Goal: Task Accomplishment & Management: Use online tool/utility

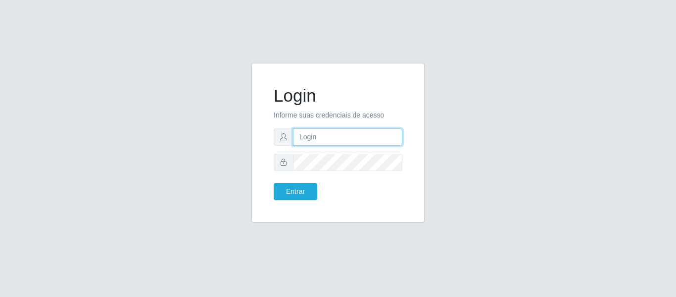
click at [306, 137] on input "text" at bounding box center [347, 136] width 109 height 17
type input "[EMAIL_ADDRESS][DOMAIN_NAME]"
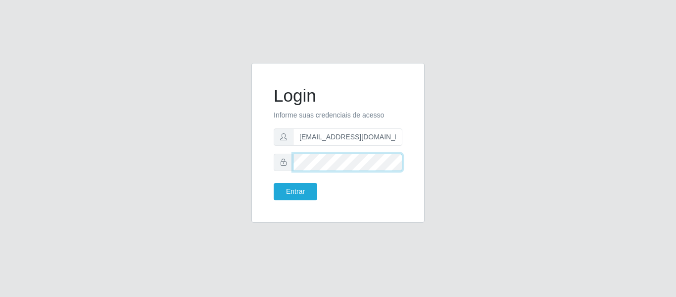
click at [274, 183] on button "Entrar" at bounding box center [296, 191] width 44 height 17
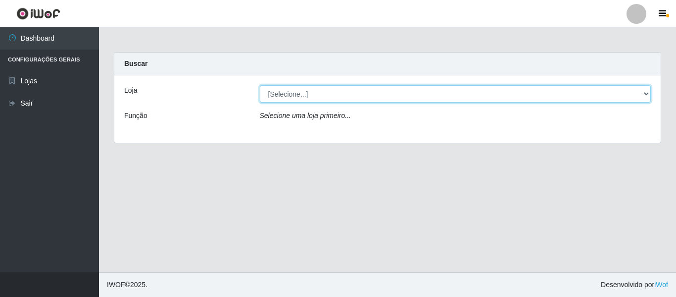
click at [648, 97] on select "[Selecione...] SuperFácil Atacado - São Gonçalo do Amarante" at bounding box center [456, 93] width 392 height 17
select select "408"
click at [260, 85] on select "[Selecione...] SuperFácil Atacado - São Gonçalo do Amarante" at bounding box center [456, 93] width 392 height 17
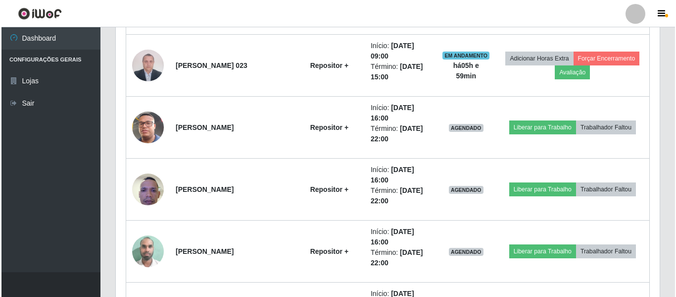
scroll to position [842, 0]
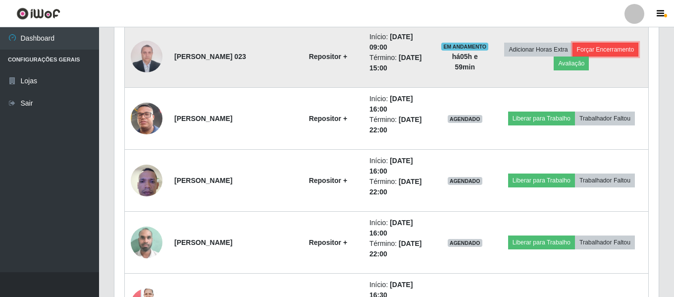
click at [601, 52] on button "Forçar Encerramento" at bounding box center [605, 50] width 66 height 14
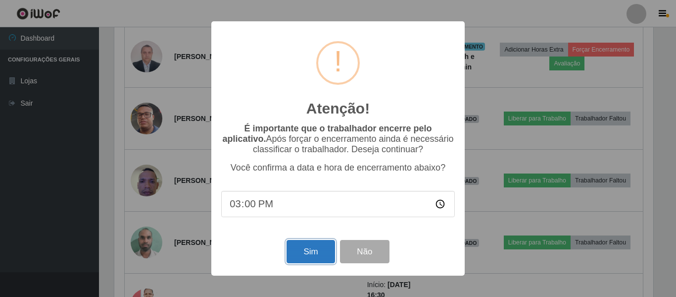
click at [315, 250] on button "Sim" at bounding box center [311, 251] width 48 height 23
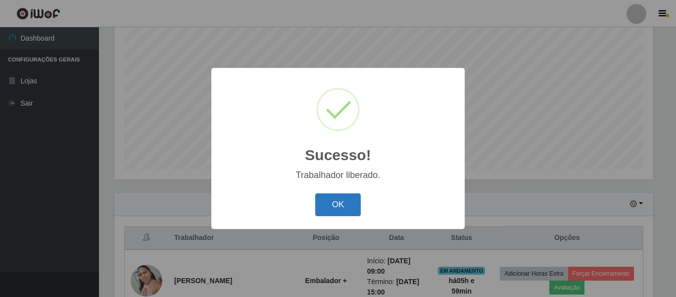
click at [356, 210] on button "OK" at bounding box center [338, 204] width 46 height 23
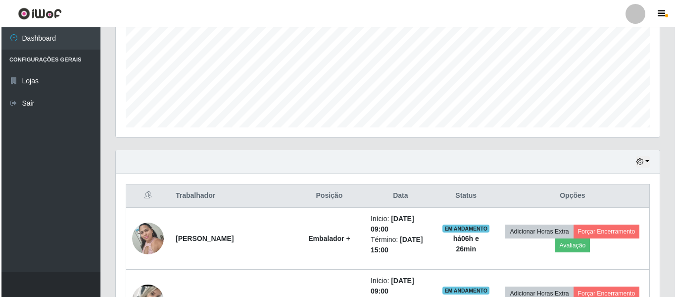
scroll to position [284, 0]
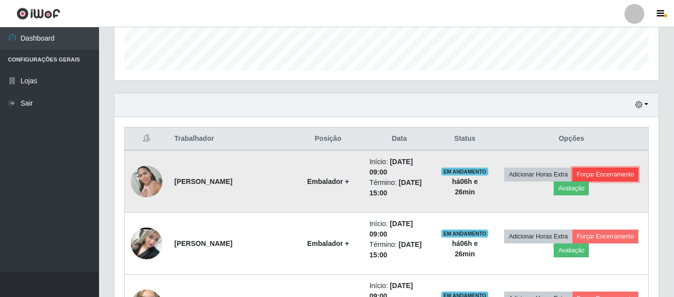
click at [592, 174] on button "Forçar Encerramento" at bounding box center [605, 174] width 66 height 14
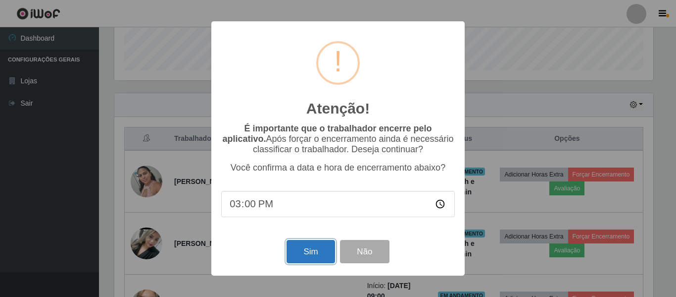
click at [313, 251] on button "Sim" at bounding box center [311, 251] width 48 height 23
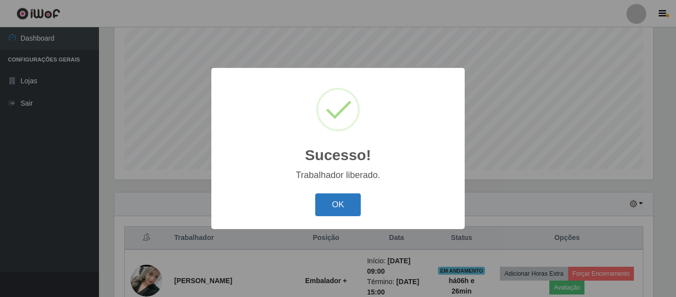
click at [346, 205] on button "OK" at bounding box center [338, 204] width 46 height 23
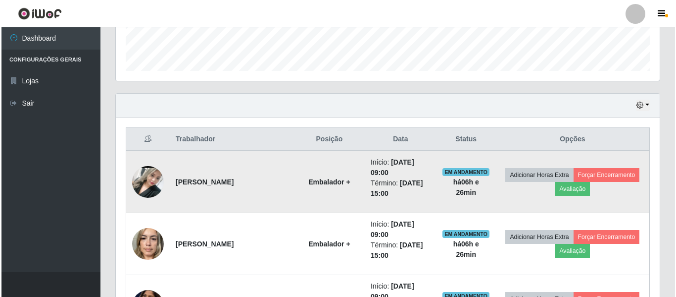
scroll to position [284, 0]
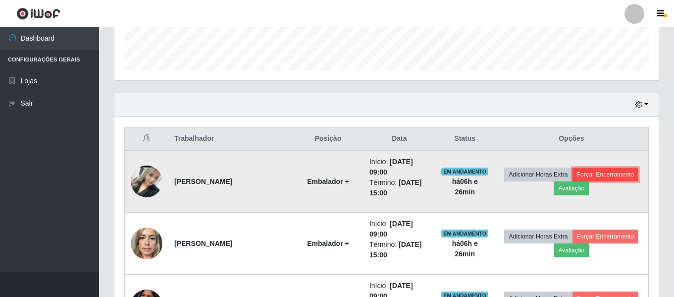
click at [610, 172] on button "Forçar Encerramento" at bounding box center [605, 174] width 66 height 14
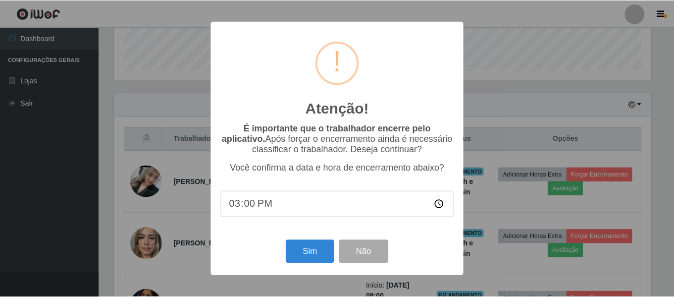
scroll to position [205, 539]
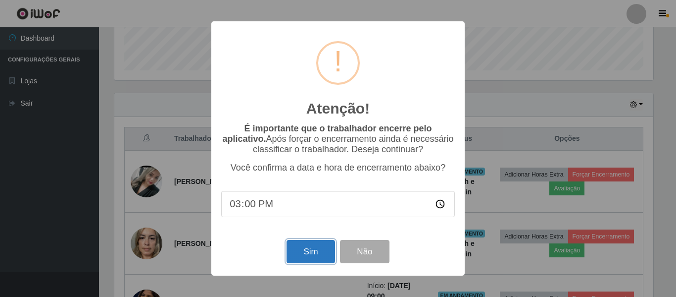
click at [316, 249] on button "Sim" at bounding box center [311, 251] width 48 height 23
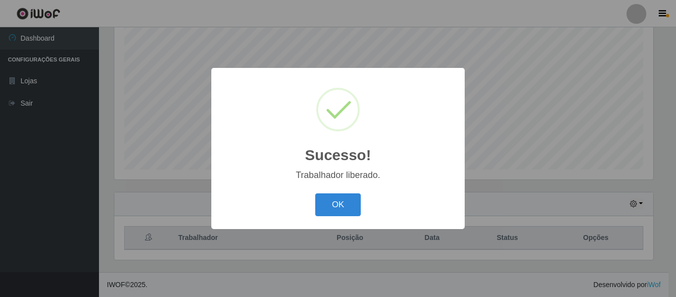
drag, startPoint x: 350, startPoint y: 212, endPoint x: 382, endPoint y: 222, distance: 33.7
click at [356, 212] on button "OK" at bounding box center [338, 204] width 46 height 23
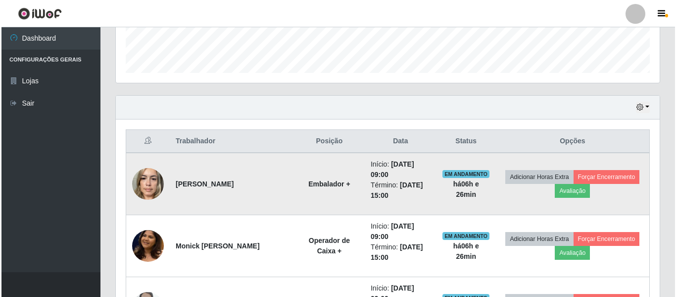
scroll to position [284, 0]
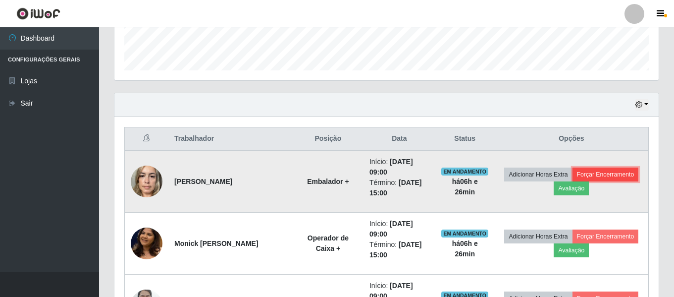
click at [590, 177] on button "Forçar Encerramento" at bounding box center [605, 174] width 66 height 14
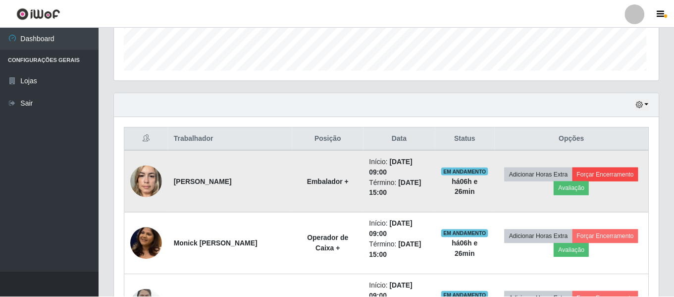
scroll to position [205, 539]
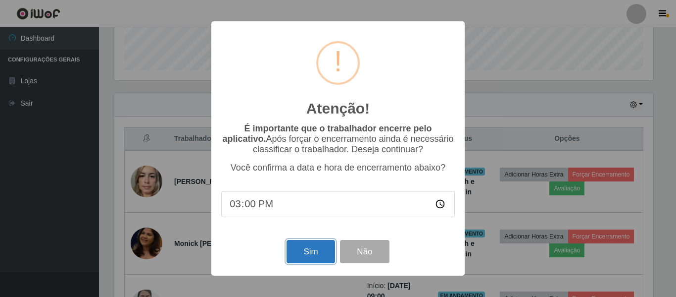
click at [314, 260] on button "Sim" at bounding box center [311, 251] width 48 height 23
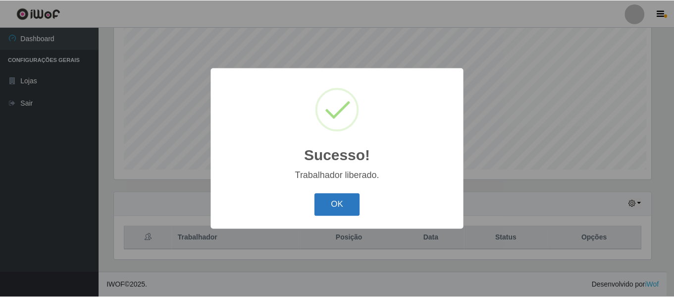
scroll to position [0, 0]
click at [333, 198] on button "OK" at bounding box center [338, 204] width 46 height 23
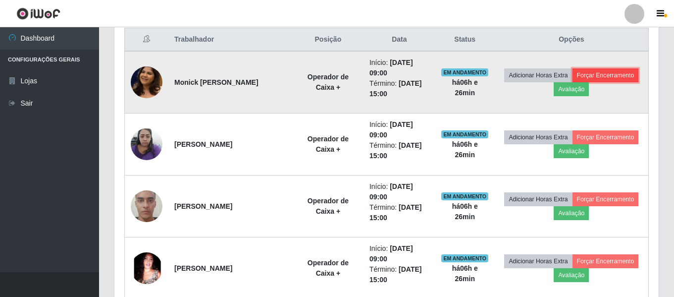
click at [592, 78] on button "Forçar Encerramento" at bounding box center [605, 75] width 66 height 14
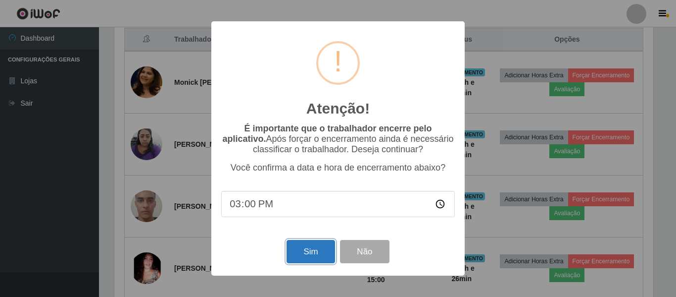
click at [315, 247] on button "Sim" at bounding box center [311, 251] width 48 height 23
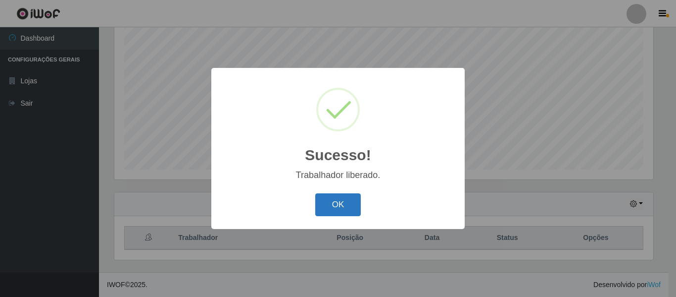
click at [334, 200] on button "OK" at bounding box center [338, 204] width 46 height 23
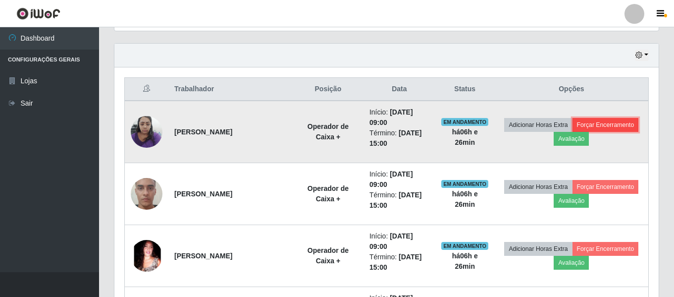
click at [585, 122] on button "Forçar Encerramento" at bounding box center [605, 125] width 66 height 14
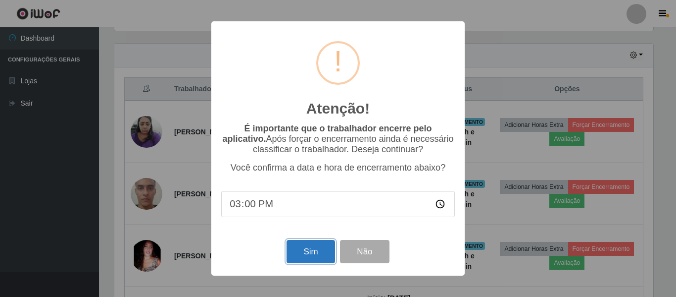
click at [309, 245] on button "Sim" at bounding box center [311, 251] width 48 height 23
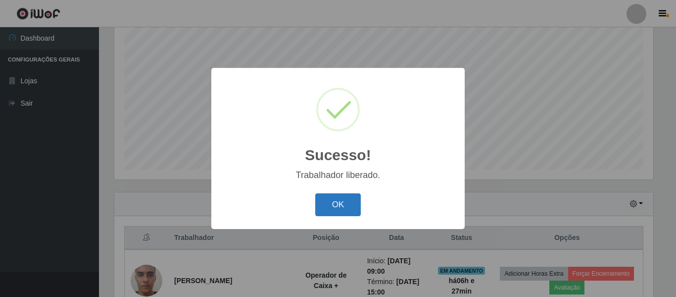
click at [324, 197] on button "OK" at bounding box center [338, 204] width 46 height 23
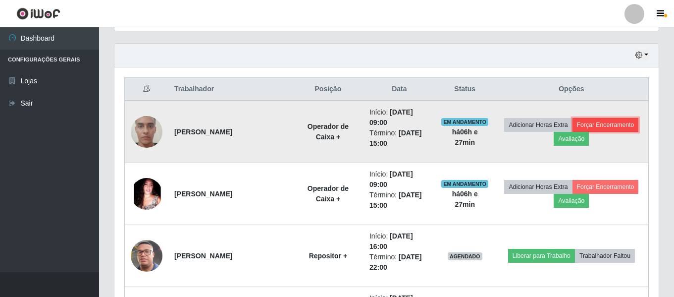
click at [589, 125] on button "Forçar Encerramento" at bounding box center [605, 125] width 66 height 14
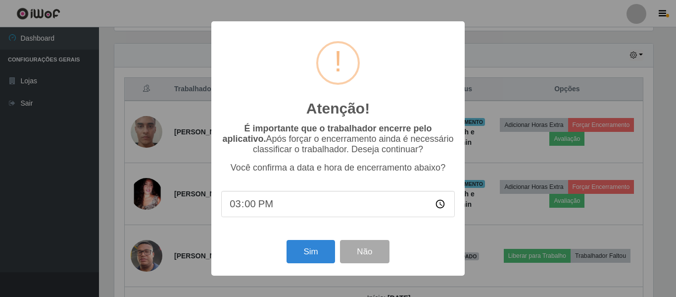
click at [277, 210] on input "15:00" at bounding box center [338, 204] width 234 height 26
click at [251, 210] on input "15:00" at bounding box center [338, 204] width 234 height 26
type input "15:30"
click at [294, 246] on button "Sim" at bounding box center [311, 251] width 48 height 23
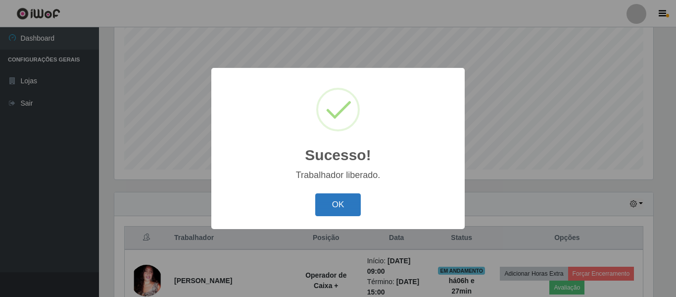
click at [325, 205] on button "OK" at bounding box center [338, 204] width 46 height 23
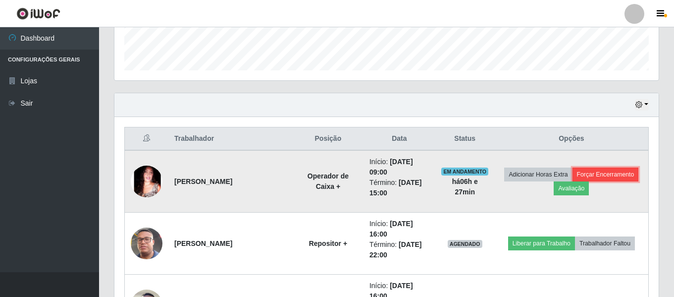
click at [583, 177] on button "Forçar Encerramento" at bounding box center [605, 174] width 66 height 14
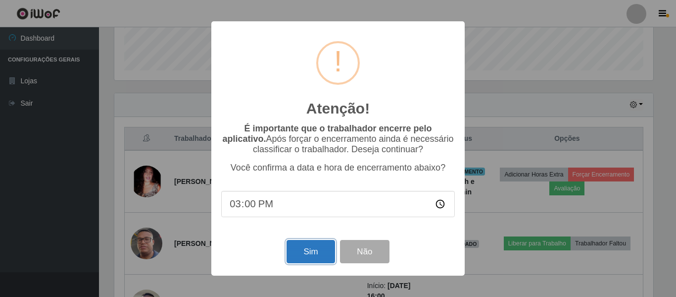
click at [321, 257] on button "Sim" at bounding box center [311, 251] width 48 height 23
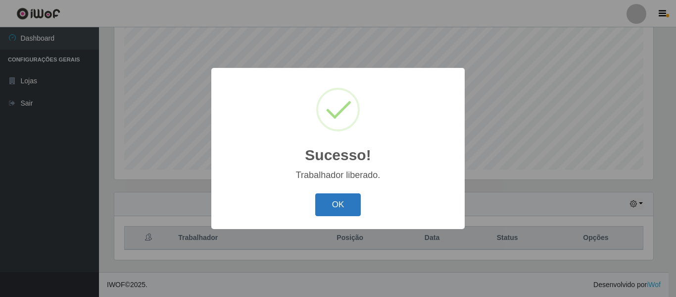
click at [338, 206] on button "OK" at bounding box center [338, 204] width 46 height 23
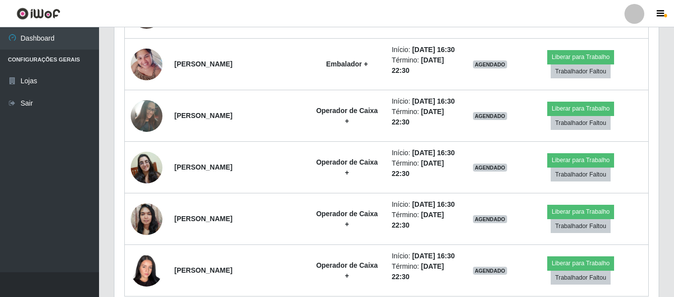
scroll to position [700, 0]
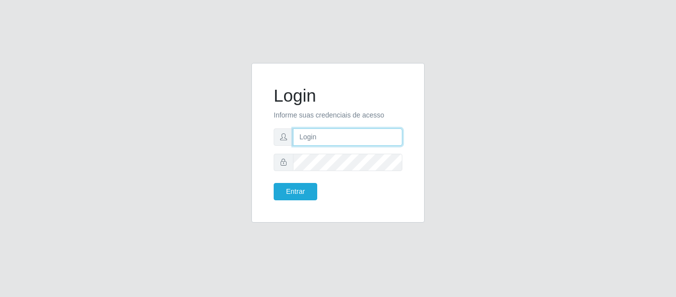
click at [314, 141] on input "text" at bounding box center [347, 136] width 109 height 17
type input "felipeborges.nordestao@gmail.com"
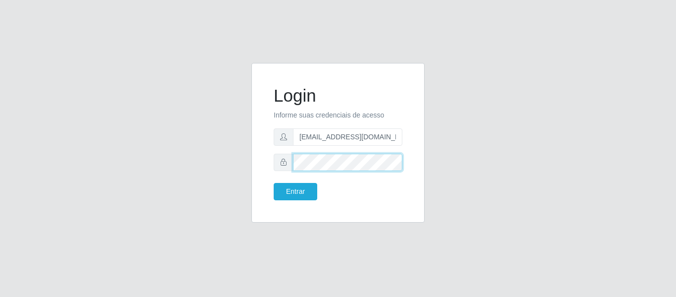
click at [274, 183] on button "Entrar" at bounding box center [296, 191] width 44 height 17
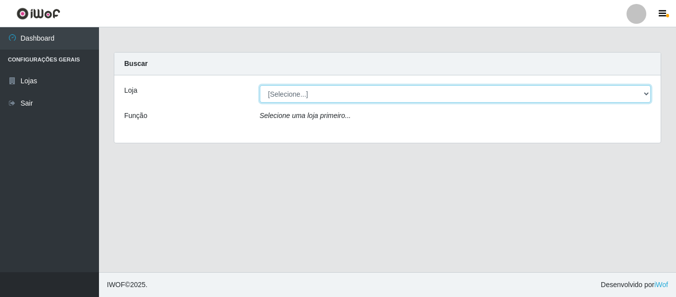
drag, startPoint x: 619, startPoint y: 100, endPoint x: 613, endPoint y: 98, distance: 6.3
click at [619, 100] on select "[Selecione...] SuperFácil Atacado - São Gonçalo do Amarante" at bounding box center [456, 93] width 392 height 17
select select "408"
click at [260, 85] on select "[Selecione...] SuperFácil Atacado - São Gonçalo do Amarante" at bounding box center [456, 93] width 392 height 17
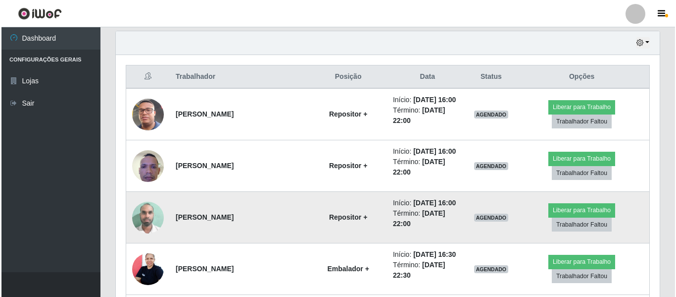
scroll to position [347, 0]
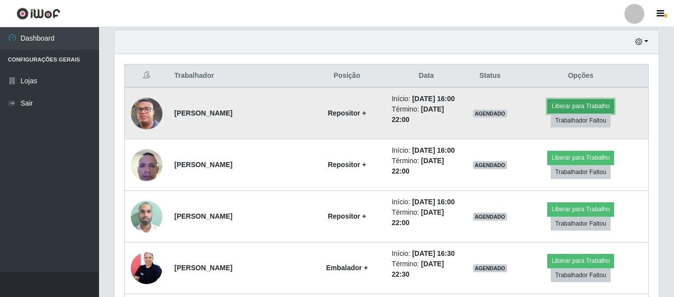
click at [574, 100] on button "Liberar para Trabalho" at bounding box center [580, 106] width 67 height 14
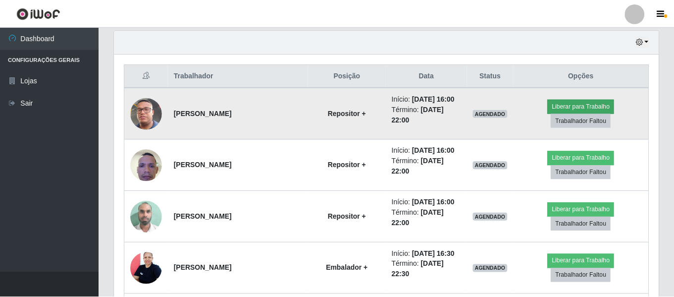
scroll to position [205, 539]
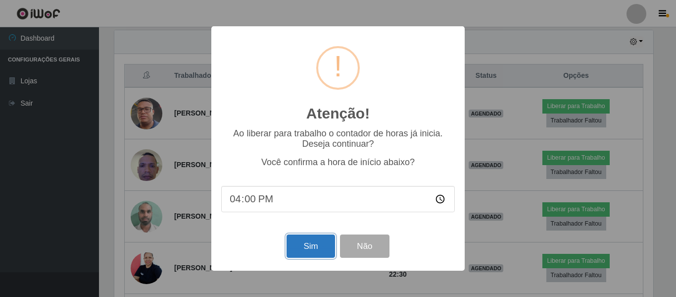
click at [309, 245] on button "Sim" at bounding box center [311, 245] width 48 height 23
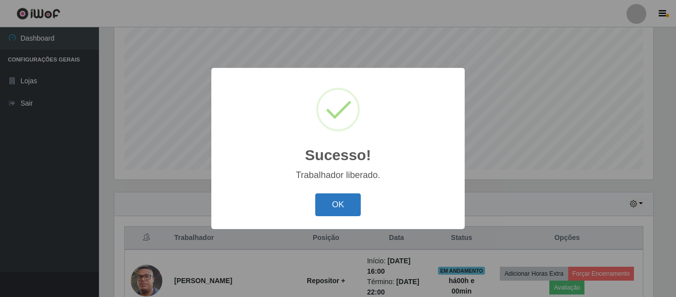
click at [342, 198] on button "OK" at bounding box center [338, 204] width 46 height 23
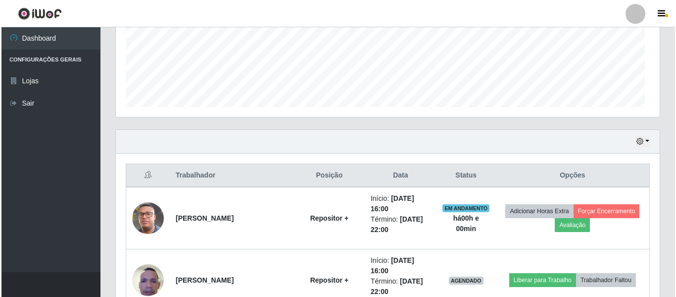
scroll to position [383, 0]
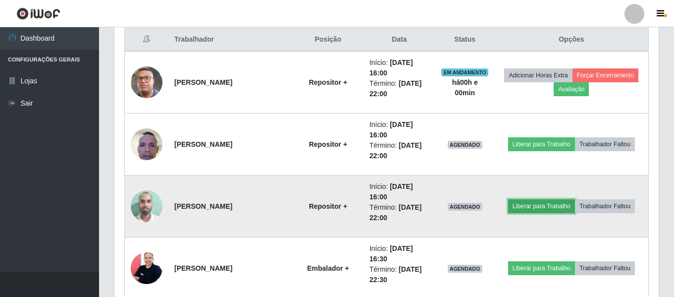
click at [552, 204] on button "Liberar para Trabalho" at bounding box center [541, 206] width 67 height 14
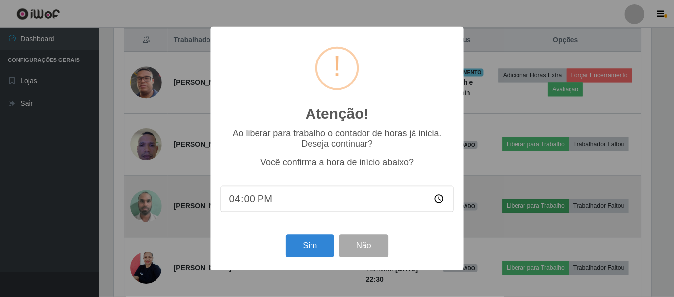
scroll to position [205, 539]
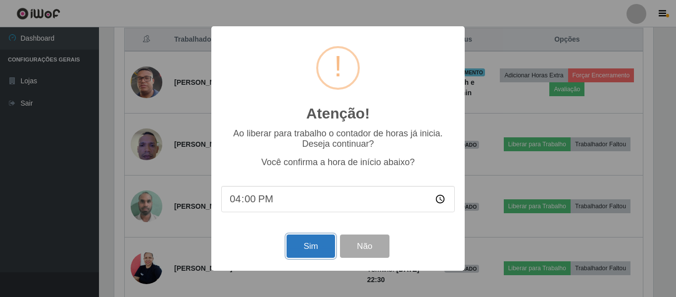
click at [315, 245] on button "Sim" at bounding box center [311, 245] width 48 height 23
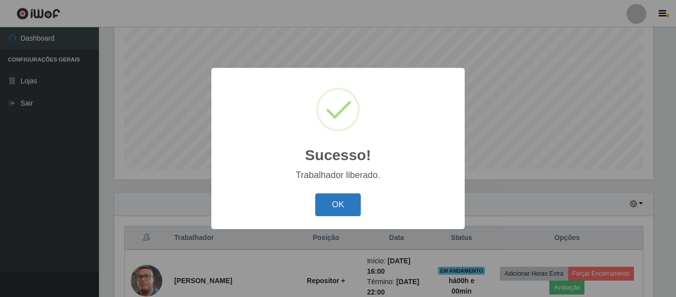
click at [332, 209] on button "OK" at bounding box center [338, 204] width 46 height 23
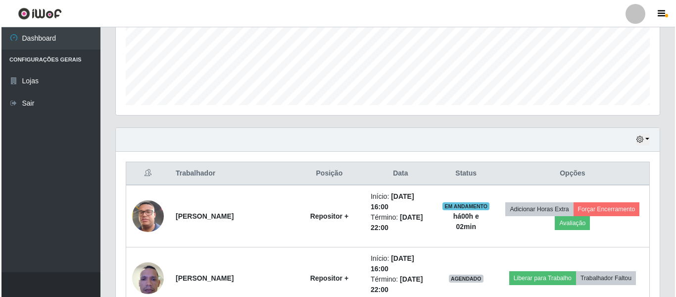
scroll to position [383, 0]
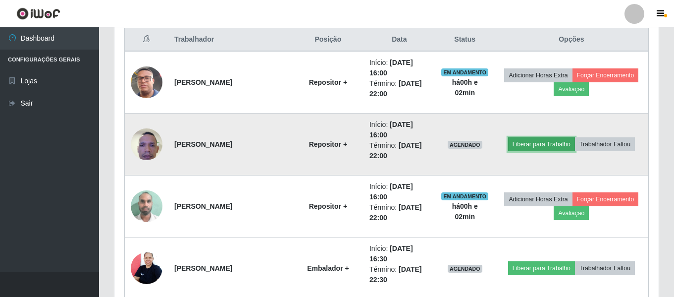
click at [557, 148] on button "Liberar para Trabalho" at bounding box center [541, 144] width 67 height 14
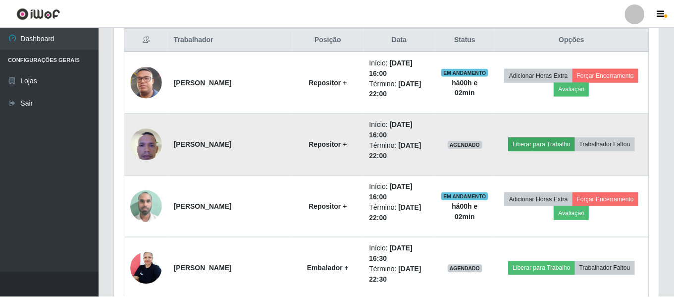
scroll to position [205, 539]
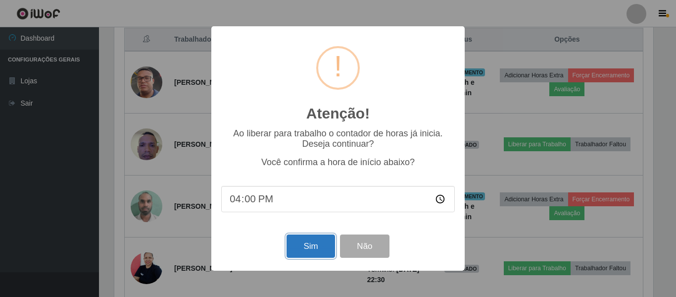
click at [298, 255] on button "Sim" at bounding box center [311, 245] width 48 height 23
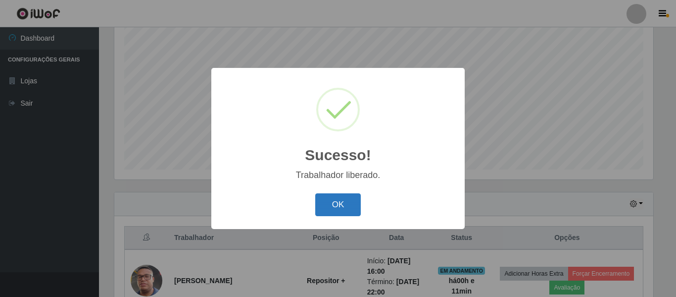
click at [343, 200] on button "OK" at bounding box center [338, 204] width 46 height 23
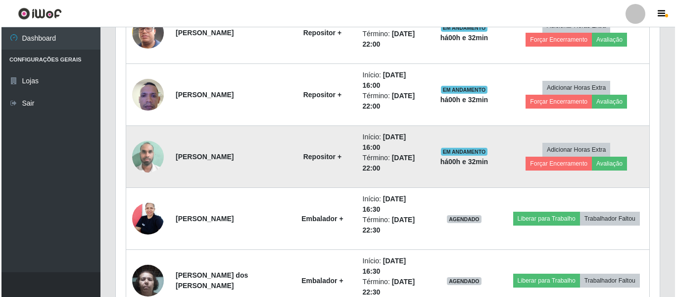
scroll to position [482, 0]
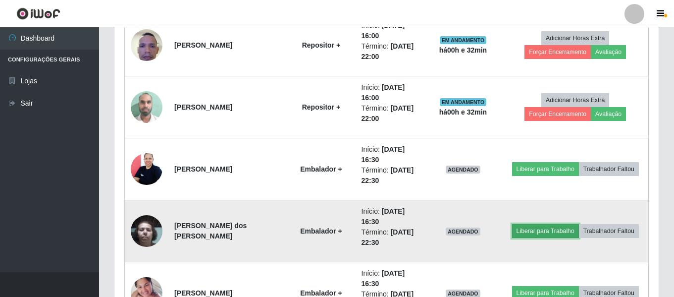
click at [519, 235] on button "Liberar para Trabalho" at bounding box center [545, 231] width 67 height 14
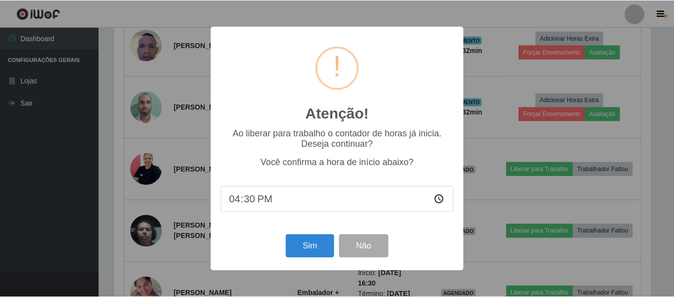
scroll to position [205, 539]
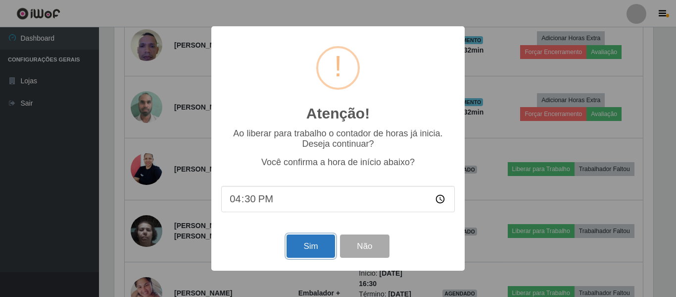
click at [322, 244] on button "Sim" at bounding box center [311, 245] width 48 height 23
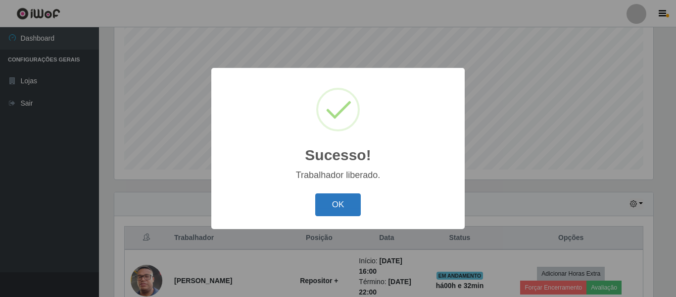
click at [349, 206] on button "OK" at bounding box center [338, 204] width 46 height 23
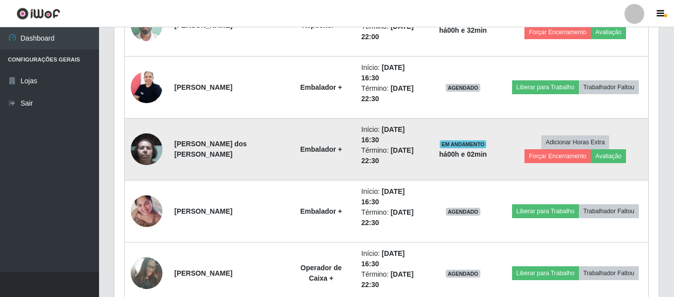
scroll to position [581, 0]
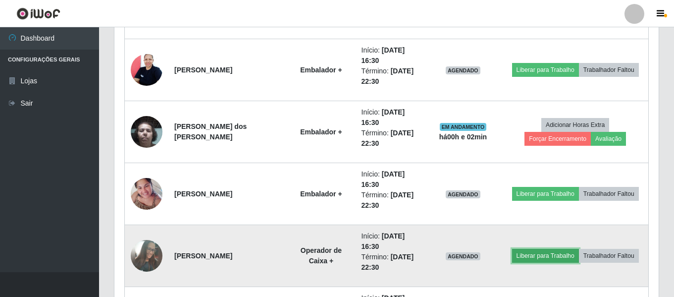
click at [531, 258] on button "Liberar para Trabalho" at bounding box center [545, 256] width 67 height 14
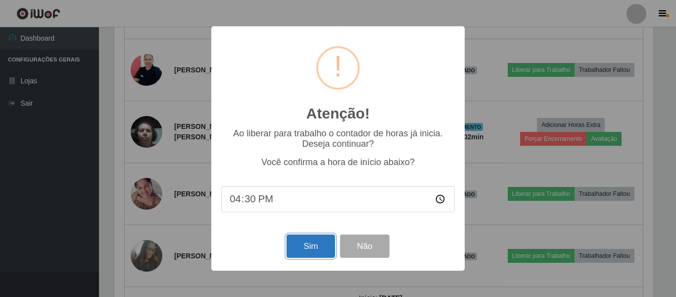
click at [324, 251] on button "Sim" at bounding box center [311, 245] width 48 height 23
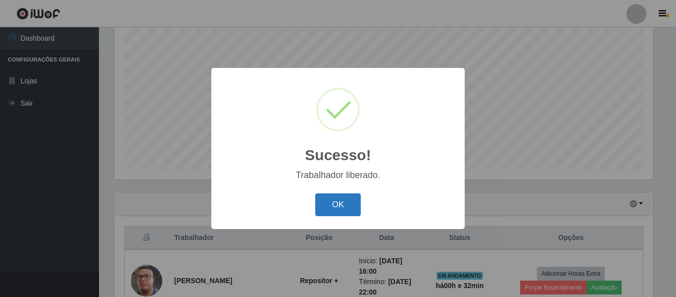
click at [333, 206] on button "OK" at bounding box center [338, 204] width 46 height 23
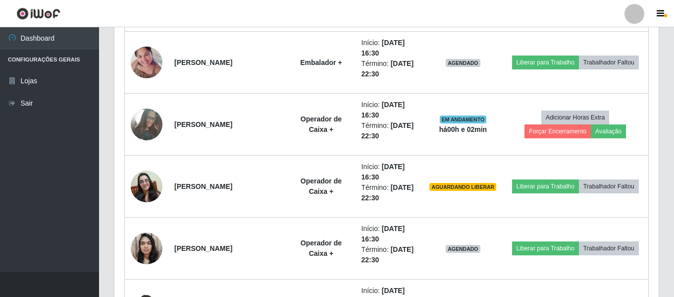
scroll to position [729, 0]
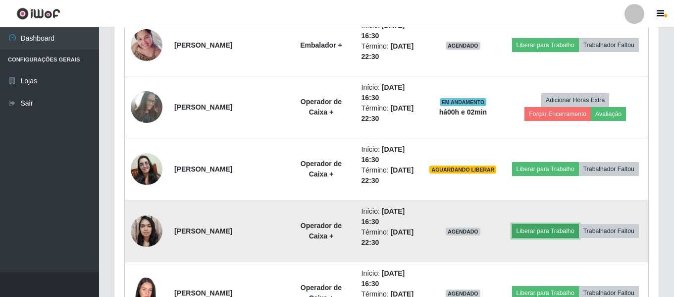
click at [528, 226] on button "Liberar para Trabalho" at bounding box center [545, 231] width 67 height 14
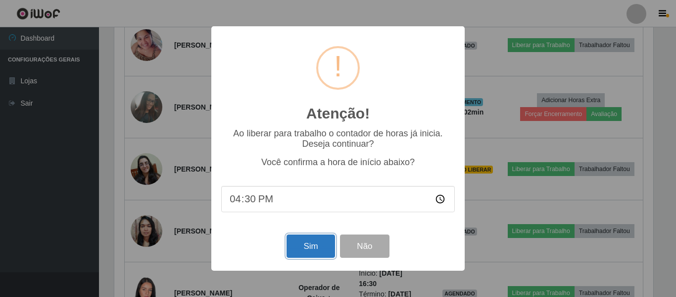
click at [311, 251] on button "Sim" at bounding box center [311, 245] width 48 height 23
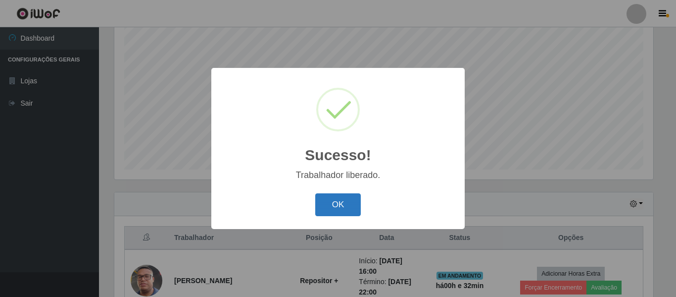
click at [323, 208] on button "OK" at bounding box center [338, 204] width 46 height 23
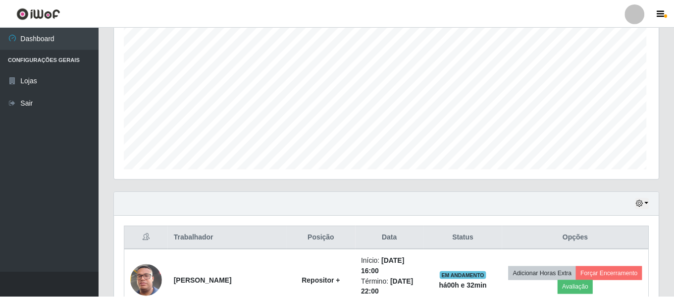
scroll to position [0, 0]
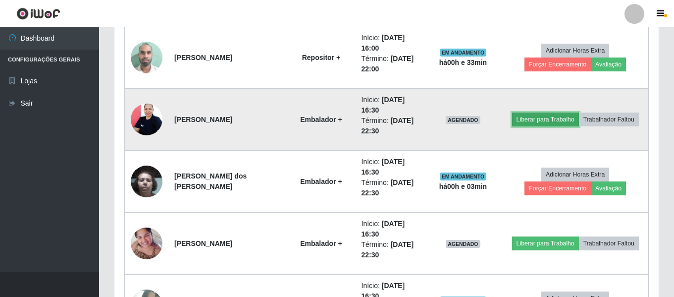
click at [529, 126] on button "Liberar para Trabalho" at bounding box center [545, 119] width 67 height 14
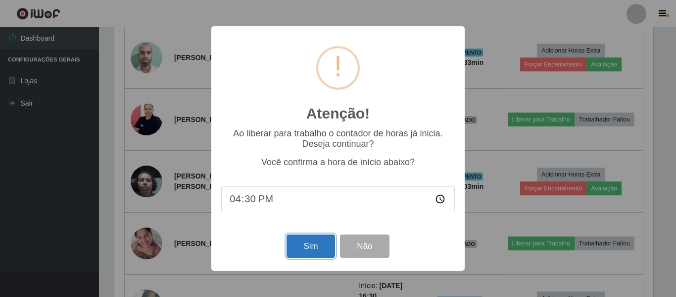
click at [318, 245] on button "Sim" at bounding box center [311, 245] width 48 height 23
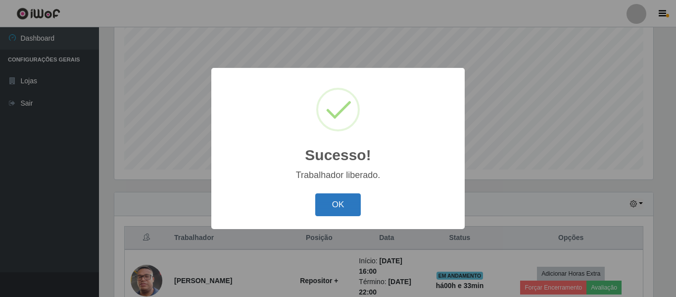
click at [334, 210] on button "OK" at bounding box center [338, 204] width 46 height 23
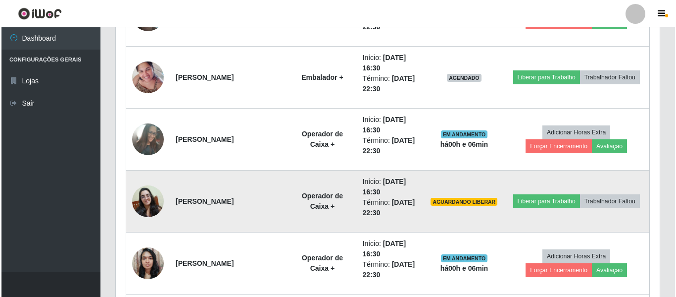
scroll to position [729, 0]
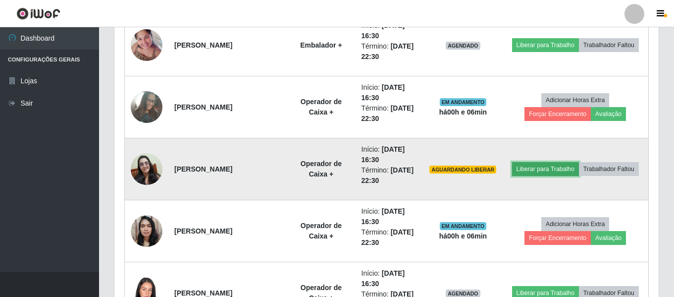
click at [524, 168] on button "Liberar para Trabalho" at bounding box center [545, 169] width 67 height 14
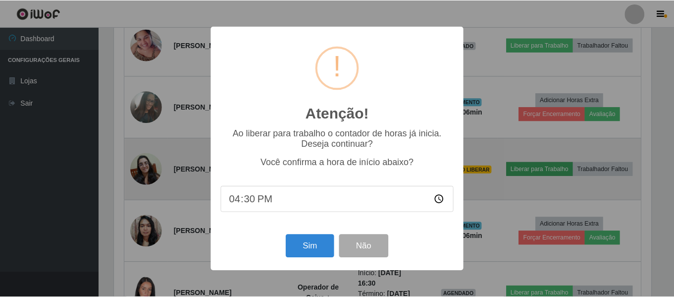
scroll to position [205, 539]
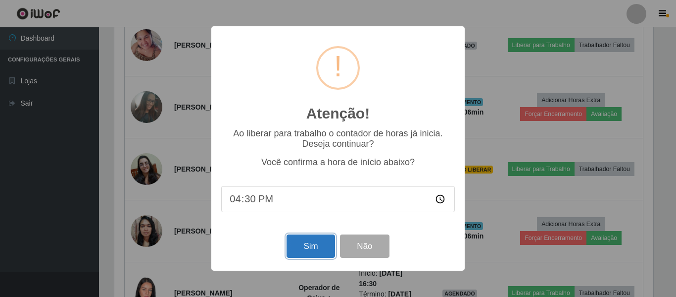
click at [313, 247] on button "Sim" at bounding box center [311, 245] width 48 height 23
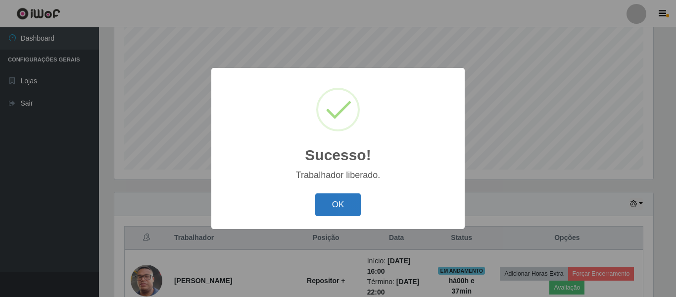
click at [329, 205] on button "OK" at bounding box center [338, 204] width 46 height 23
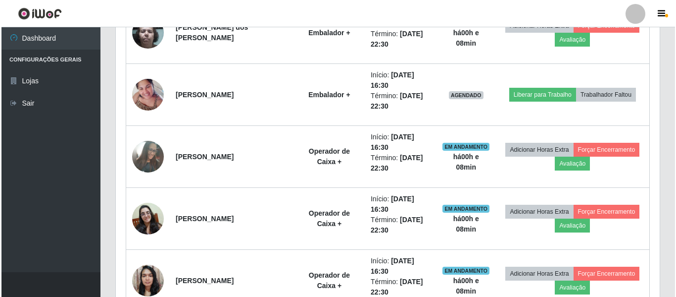
scroll to position [630, 0]
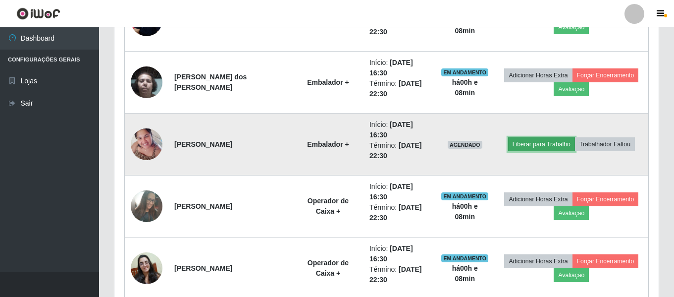
click at [531, 148] on button "Liberar para Trabalho" at bounding box center [541, 144] width 67 height 14
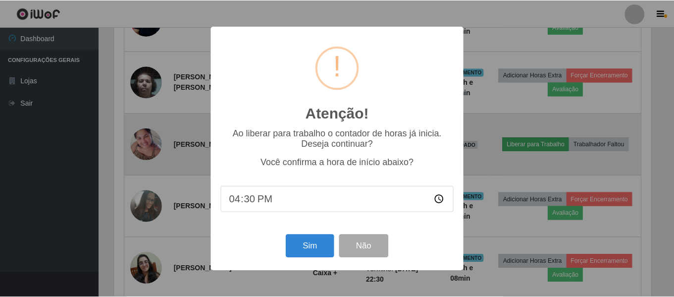
scroll to position [205, 539]
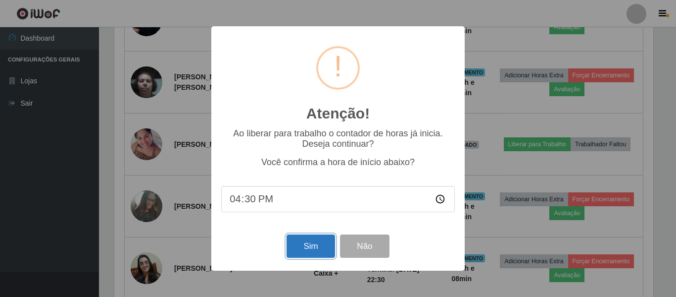
click at [306, 248] on button "Sim" at bounding box center [311, 245] width 48 height 23
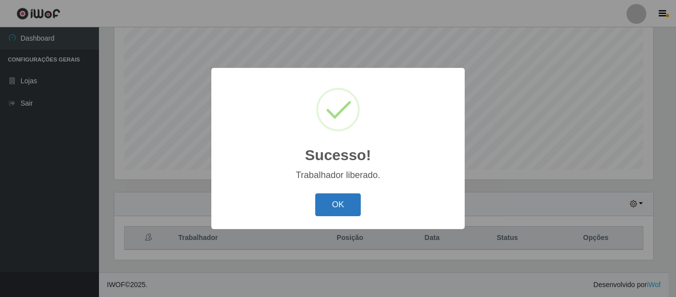
click at [332, 199] on button "OK" at bounding box center [338, 204] width 46 height 23
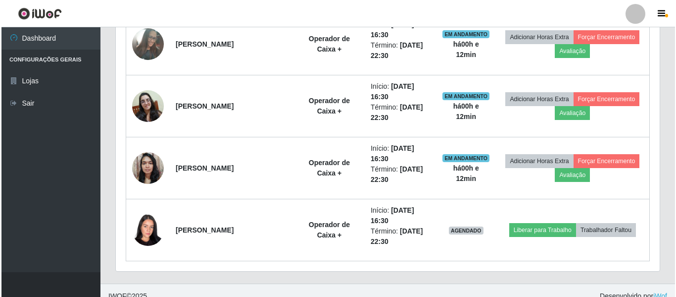
scroll to position [803, 0]
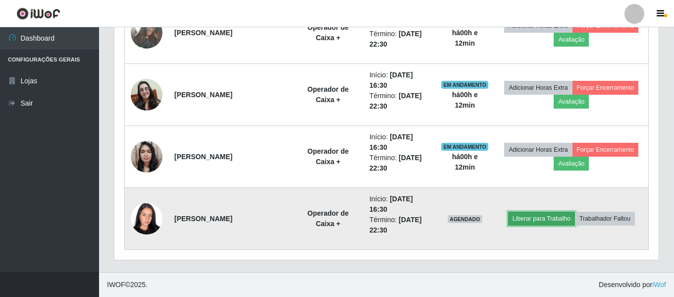
click at [557, 217] on button "Liberar para Trabalho" at bounding box center [541, 218] width 67 height 14
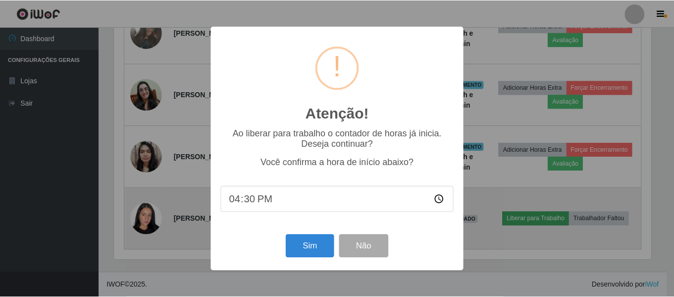
scroll to position [205, 539]
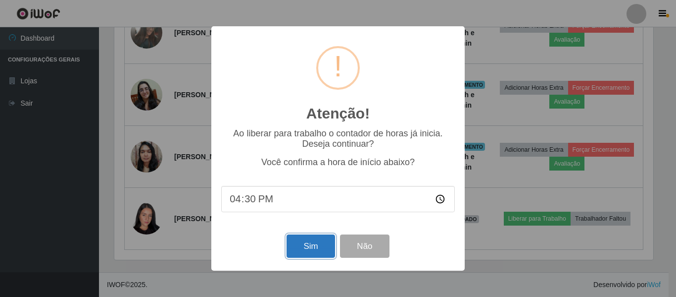
click at [316, 249] on button "Sim" at bounding box center [311, 245] width 48 height 23
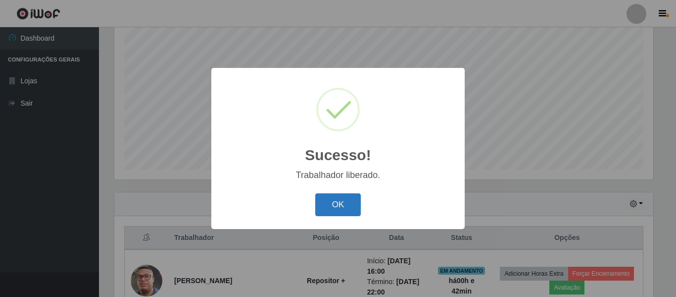
click at [332, 208] on button "OK" at bounding box center [338, 204] width 46 height 23
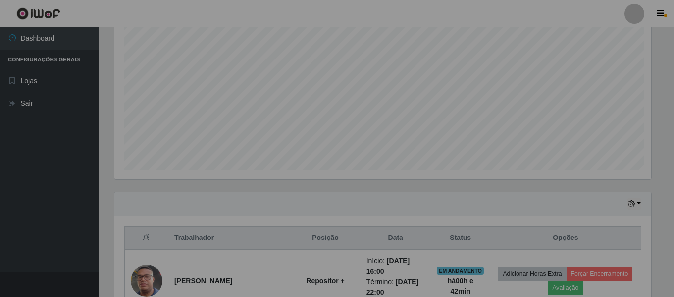
scroll to position [205, 544]
